Goal: Task Accomplishment & Management: Manage account settings

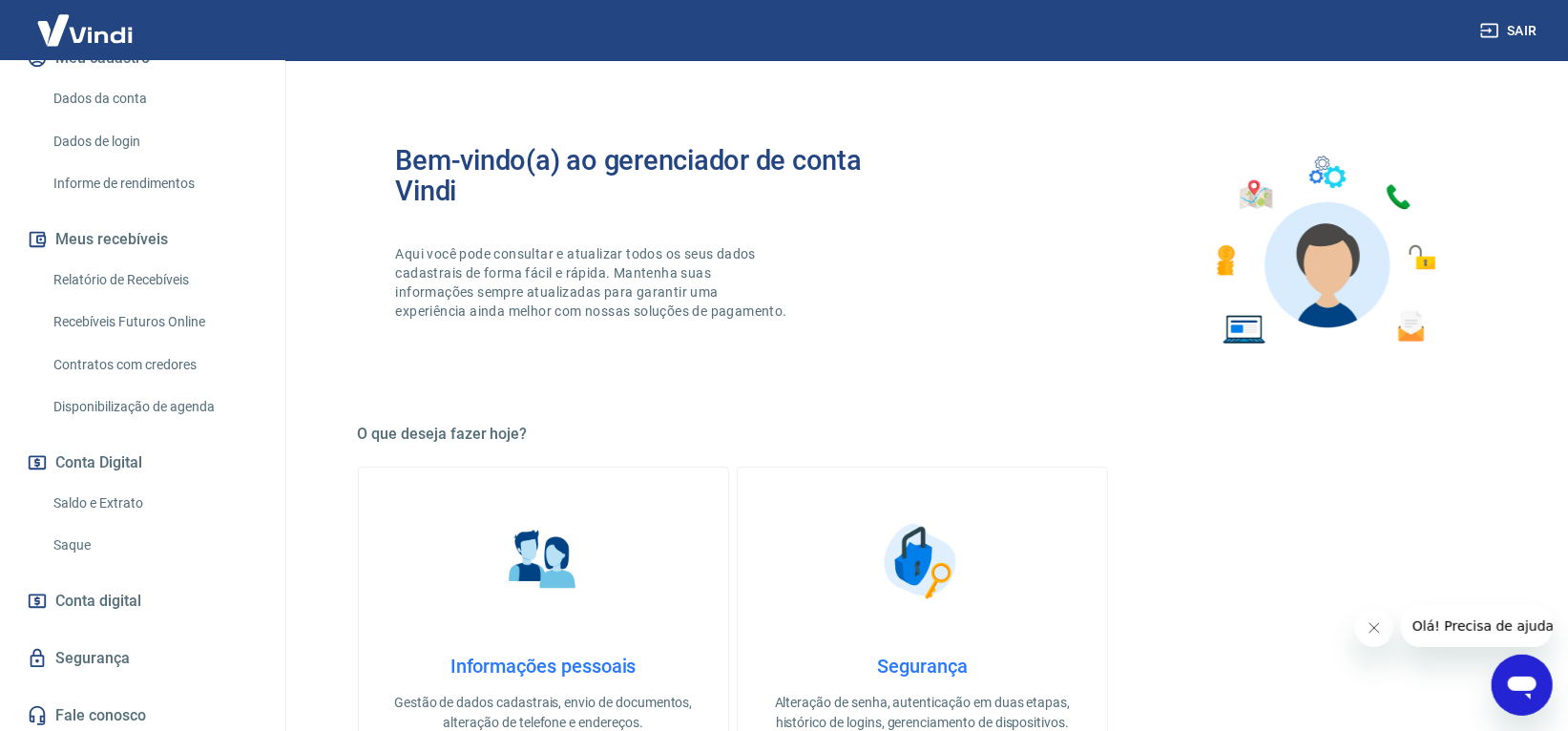
scroll to position [265, 0]
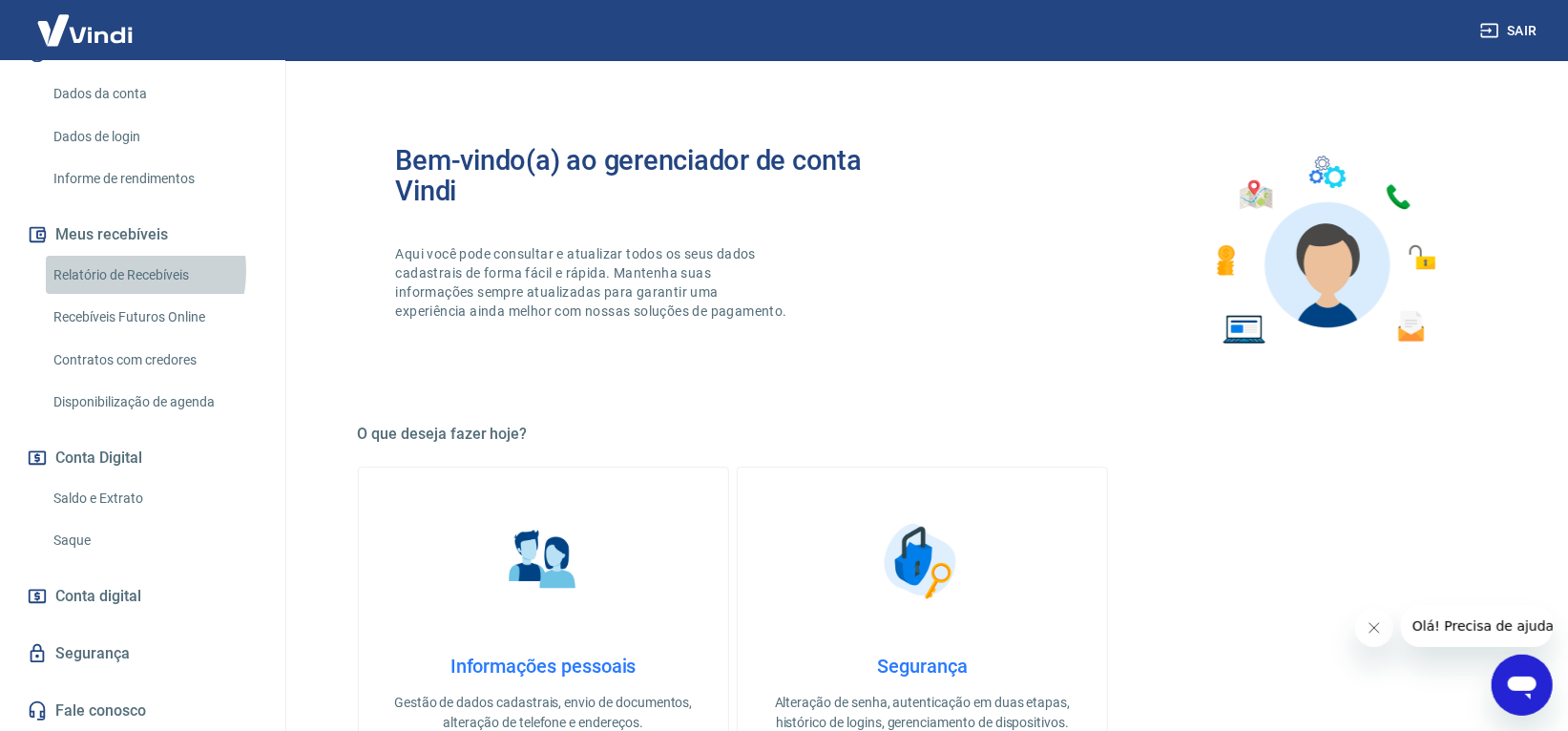
click at [115, 270] on link "Relatório de Recebíveis" at bounding box center [154, 275] width 216 height 40
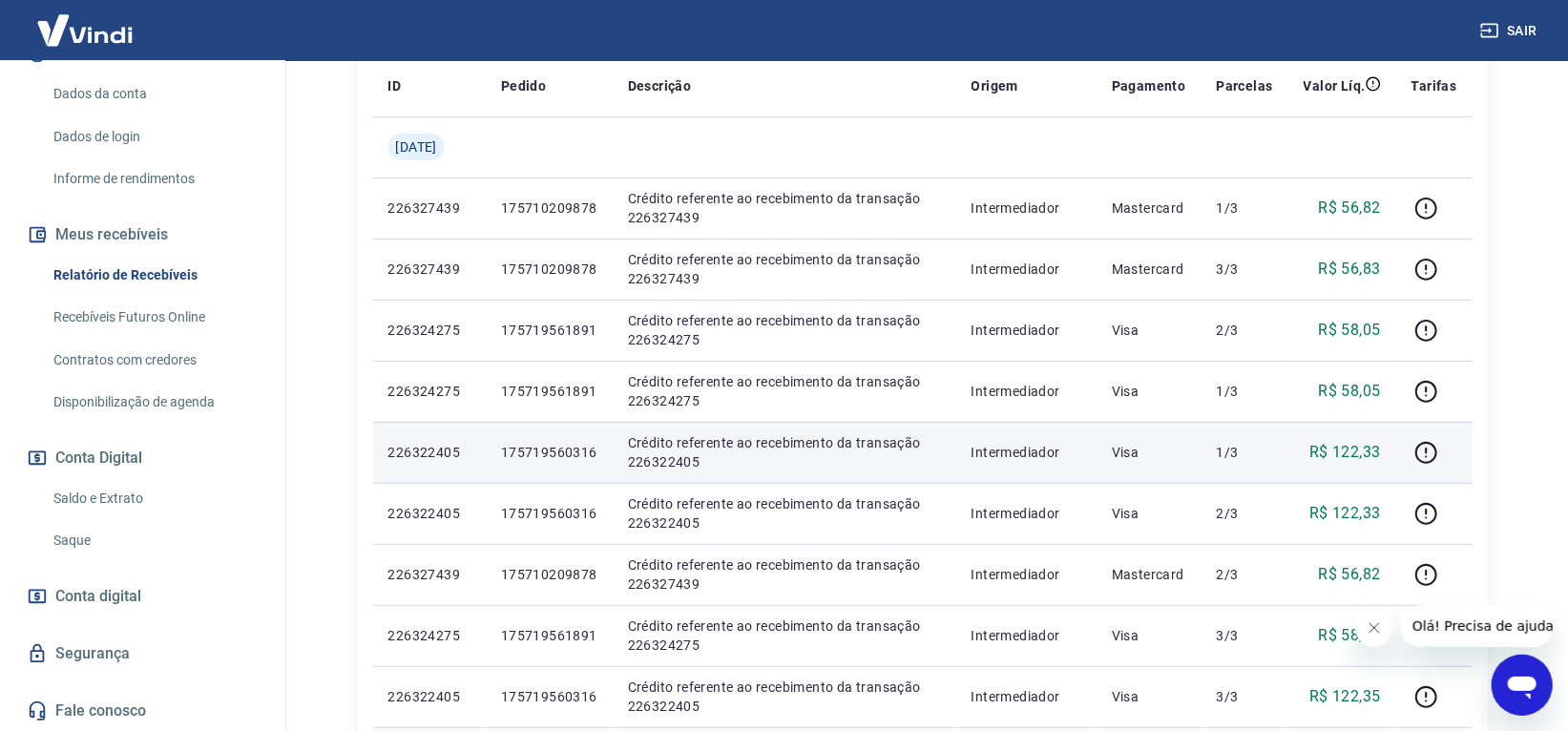
scroll to position [136, 0]
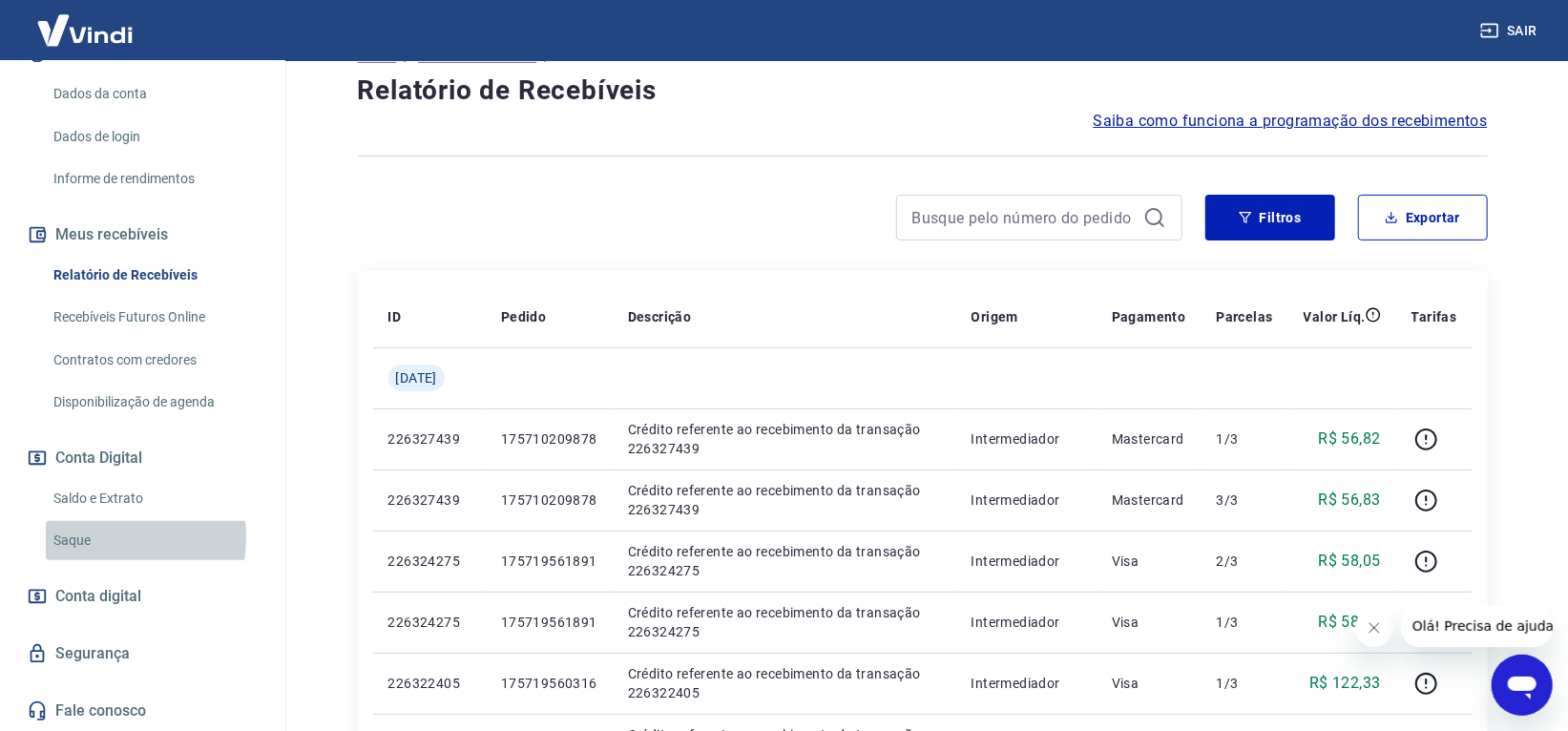
click at [90, 538] on link "Saque" at bounding box center [154, 541] width 216 height 40
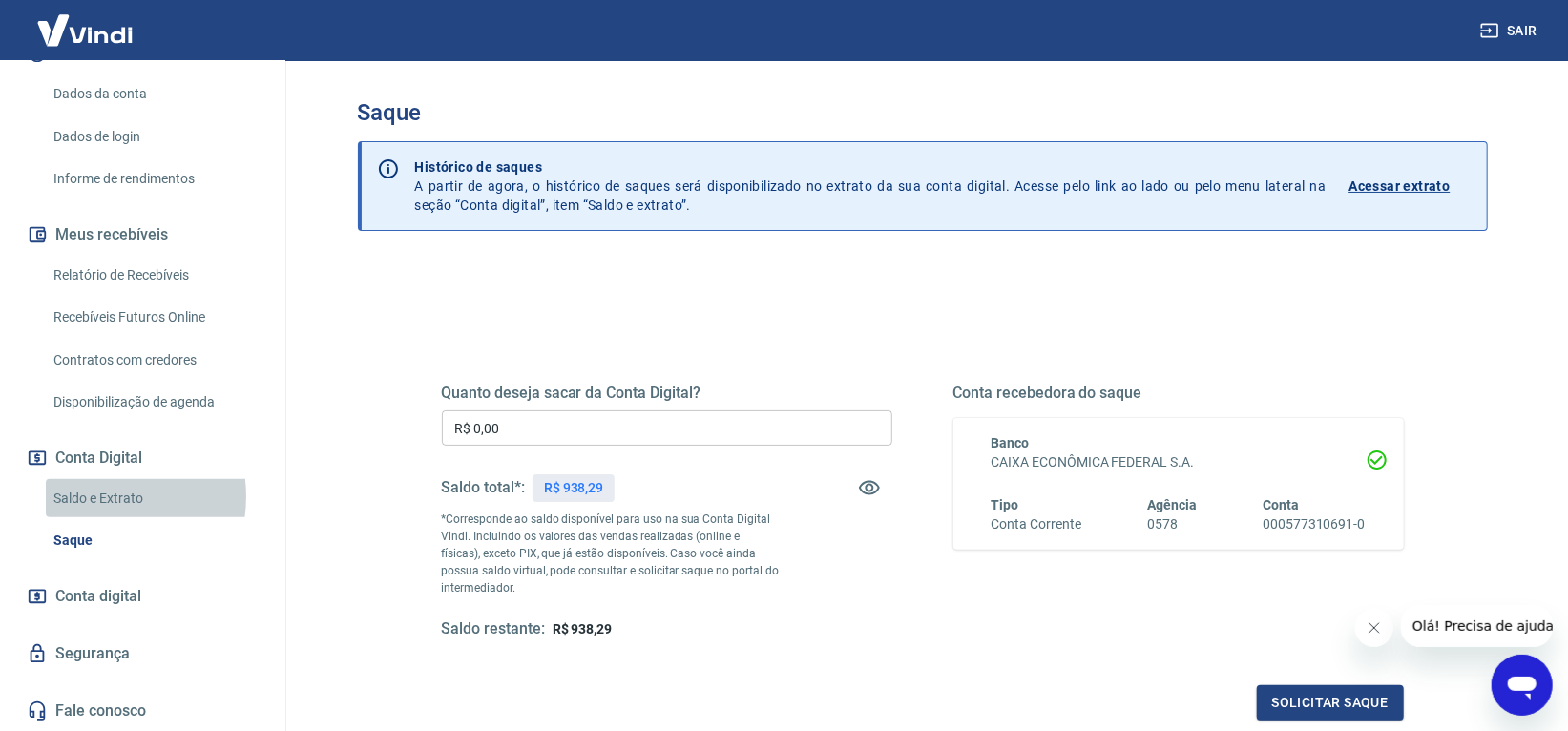
click at [91, 496] on link "Saldo e Extrato" at bounding box center [154, 498] width 216 height 40
